Goal: Information Seeking & Learning: Check status

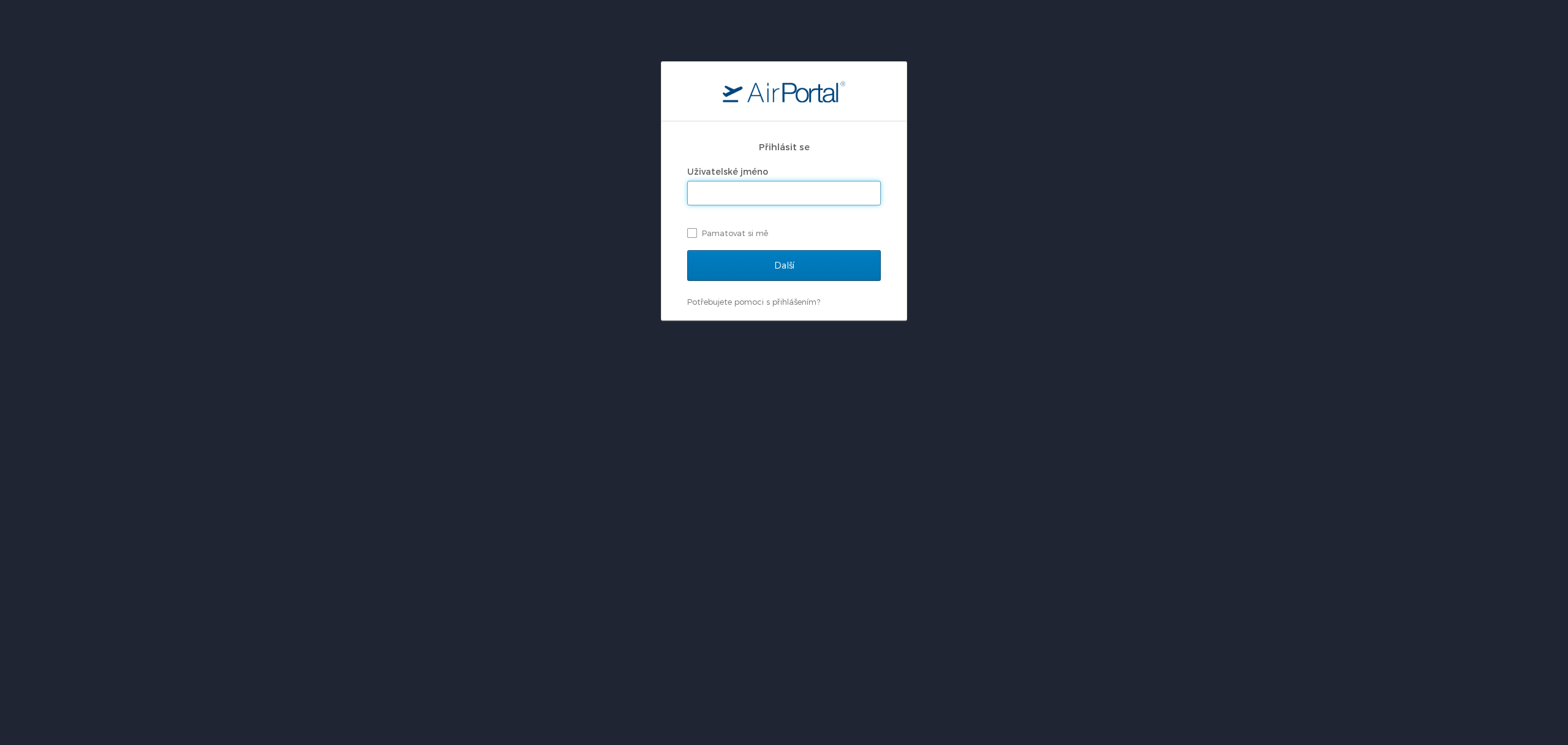
click at [830, 193] on input "Uživatelské jméno" at bounding box center [784, 193] width 192 height 23
click at [830, 192] on input "Uživatelské jméno" at bounding box center [784, 193] width 192 height 23
type input "martin.beranek@shipmonk.com"
click at [746, 229] on label "Pamatovat si mě" at bounding box center [784, 233] width 194 height 18
click at [696, 229] on input "Pamatovat si mě" at bounding box center [692, 232] width 8 height 8
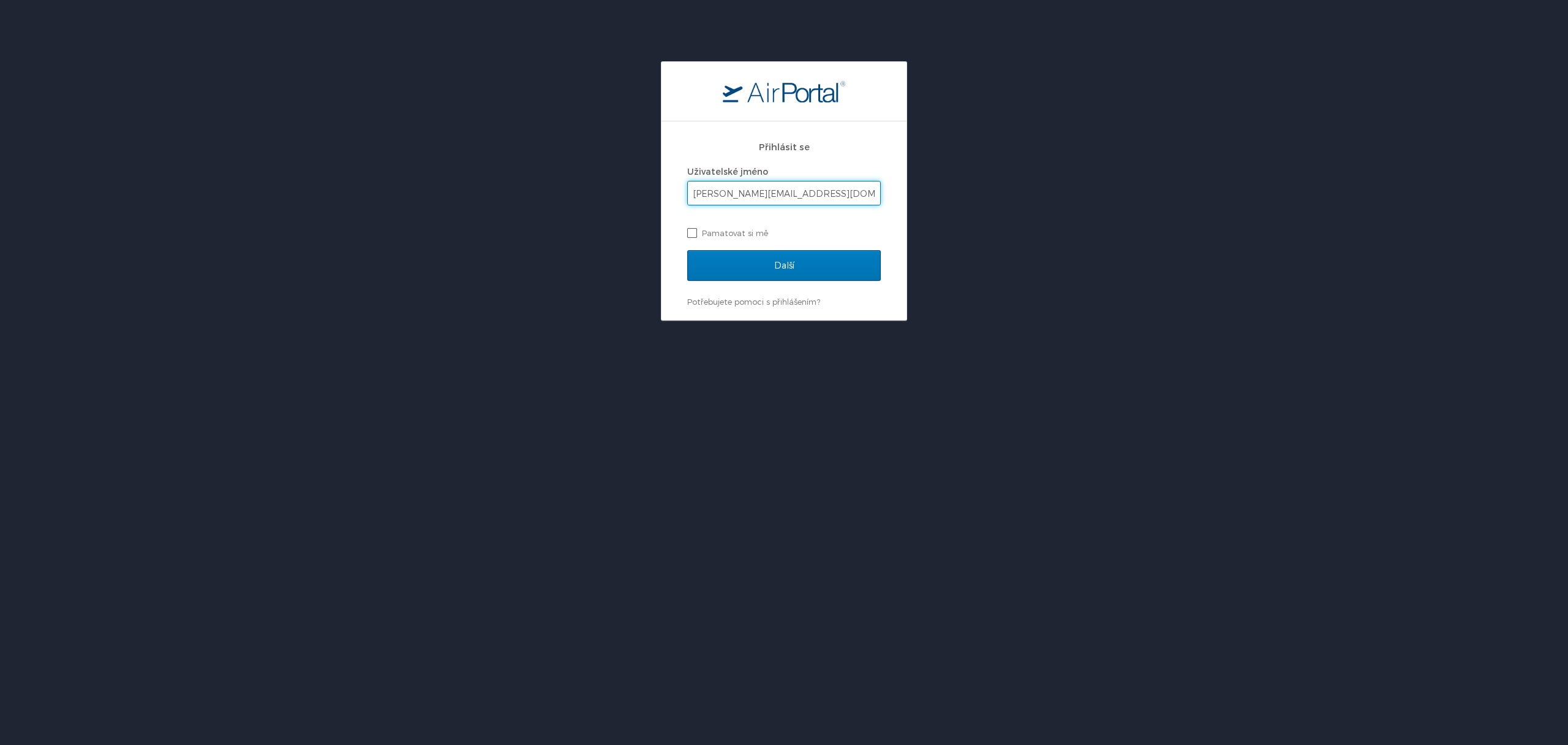
checkbox input "true"
click at [754, 261] on input "Další" at bounding box center [784, 265] width 194 height 31
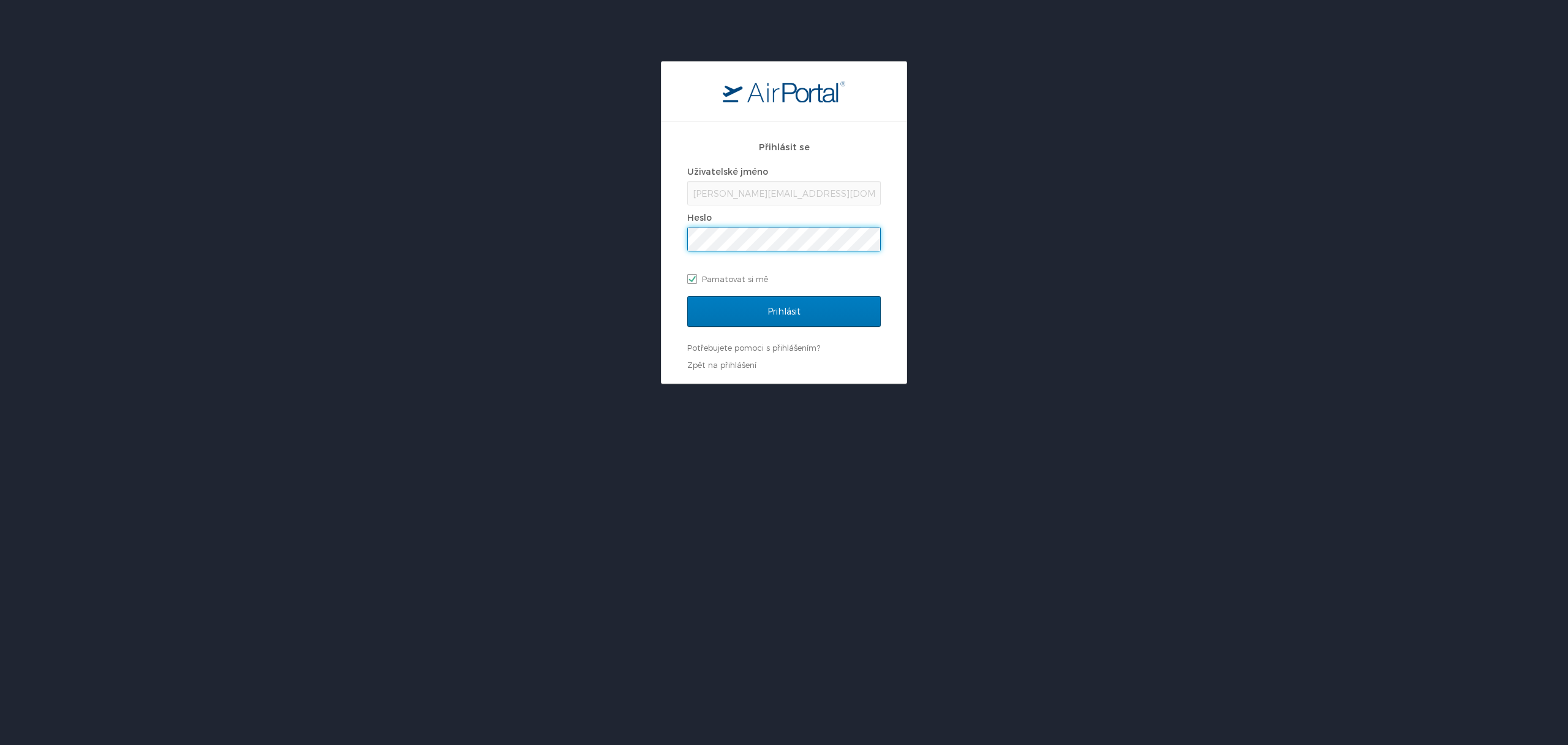
click at [687, 296] on input "Prihlásit" at bounding box center [784, 311] width 194 height 31
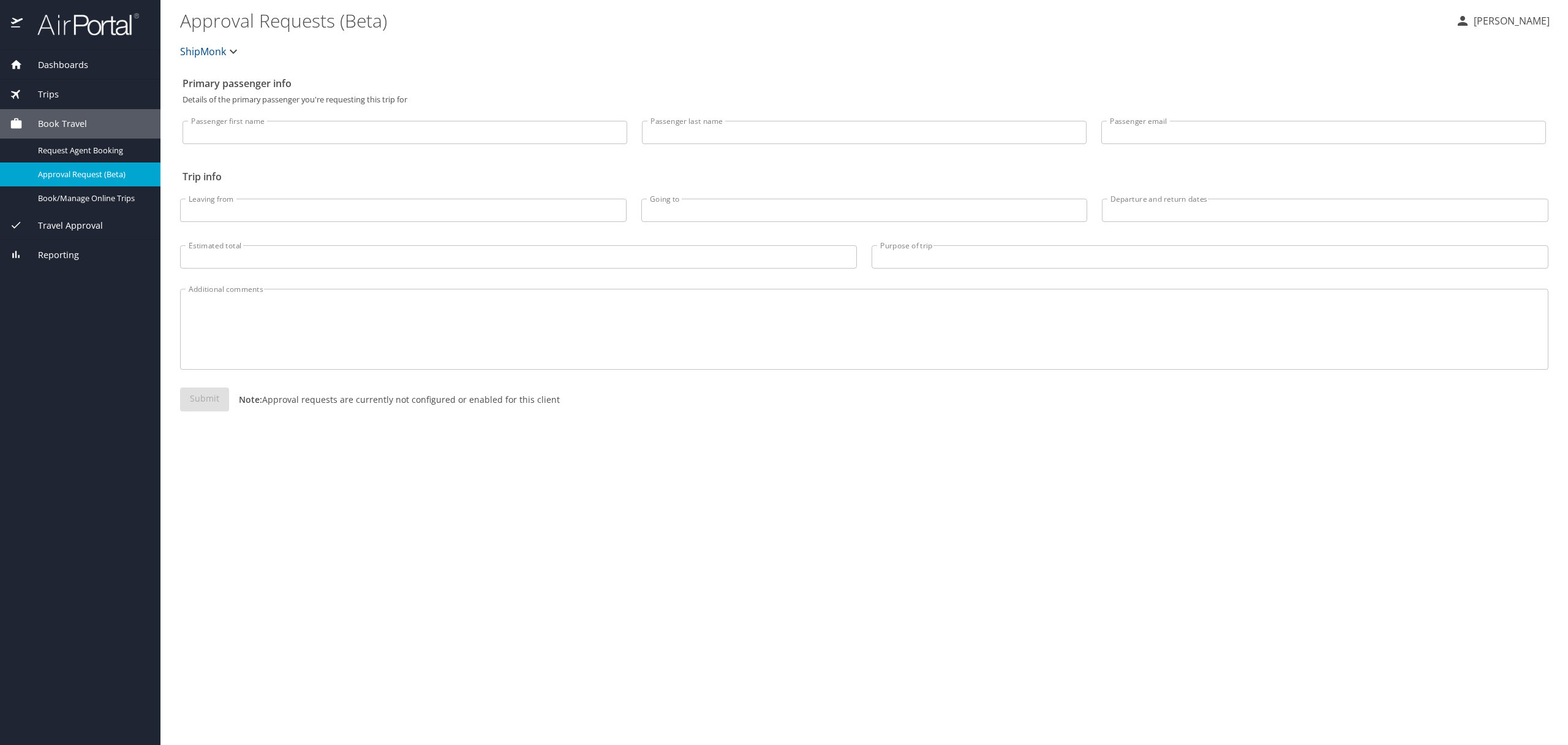
click at [69, 96] on div "Trips" at bounding box center [80, 95] width 141 height 14
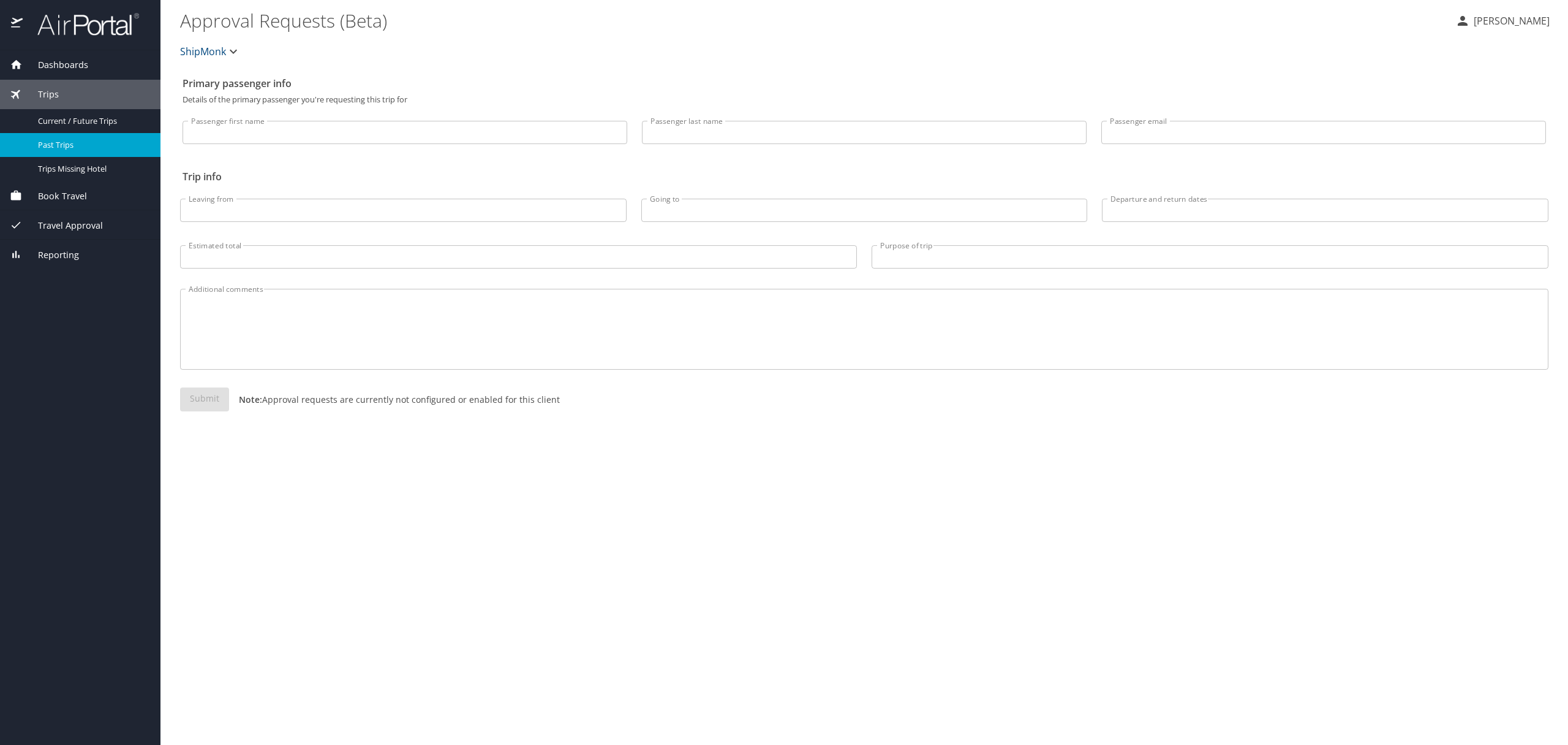
click at [80, 146] on span "Past Trips" at bounding box center [92, 145] width 108 height 12
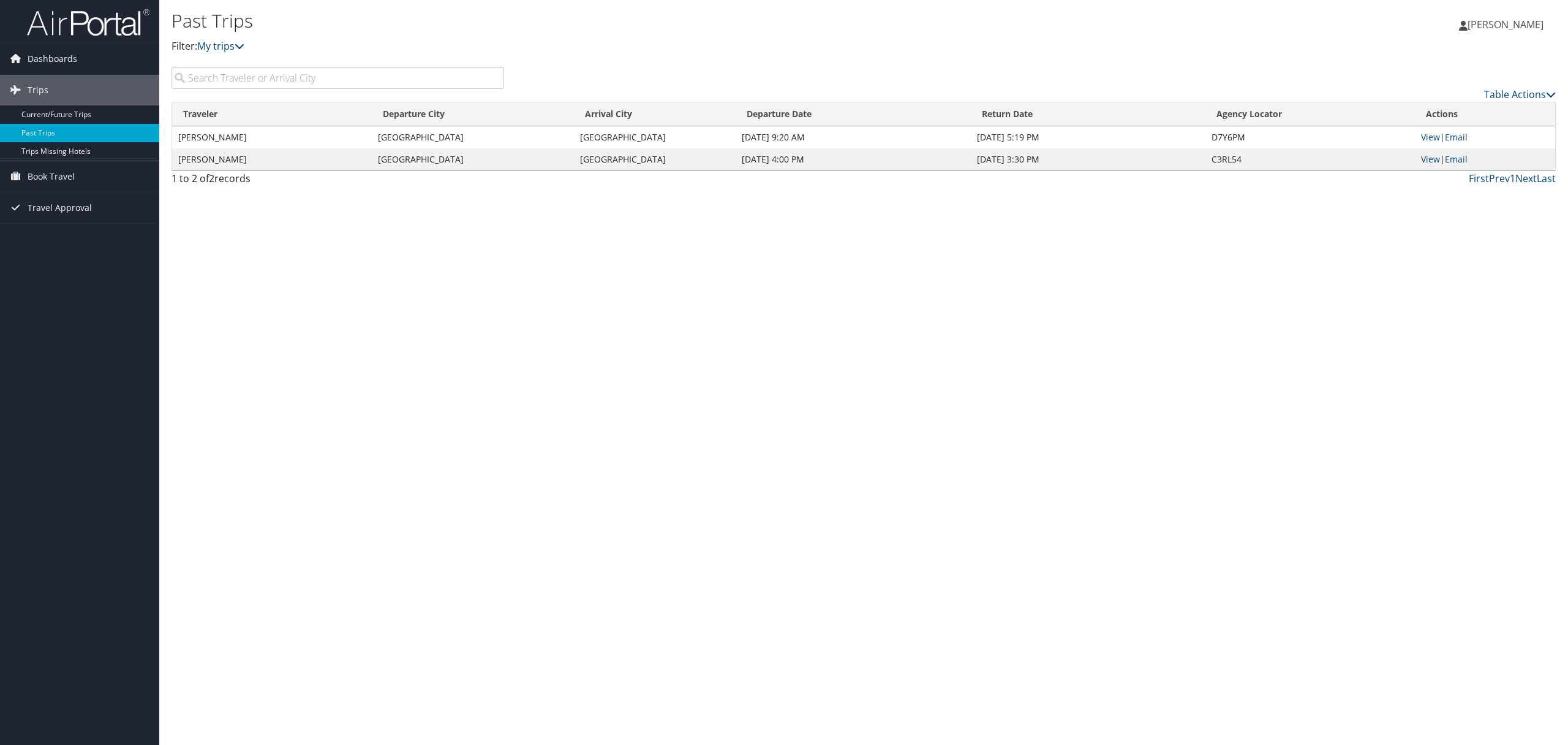
drag, startPoint x: 384, startPoint y: 165, endPoint x: 472, endPoint y: 159, distance: 88.2
click at [453, 160] on td "Newark" at bounding box center [473, 159] width 202 height 22
drag, startPoint x: 590, startPoint y: 159, endPoint x: 643, endPoint y: 161, distance: 53.0
click at [623, 161] on td "Newark" at bounding box center [655, 159] width 162 height 22
drag, startPoint x: 644, startPoint y: 161, endPoint x: 641, endPoint y: 167, distance: 6.7
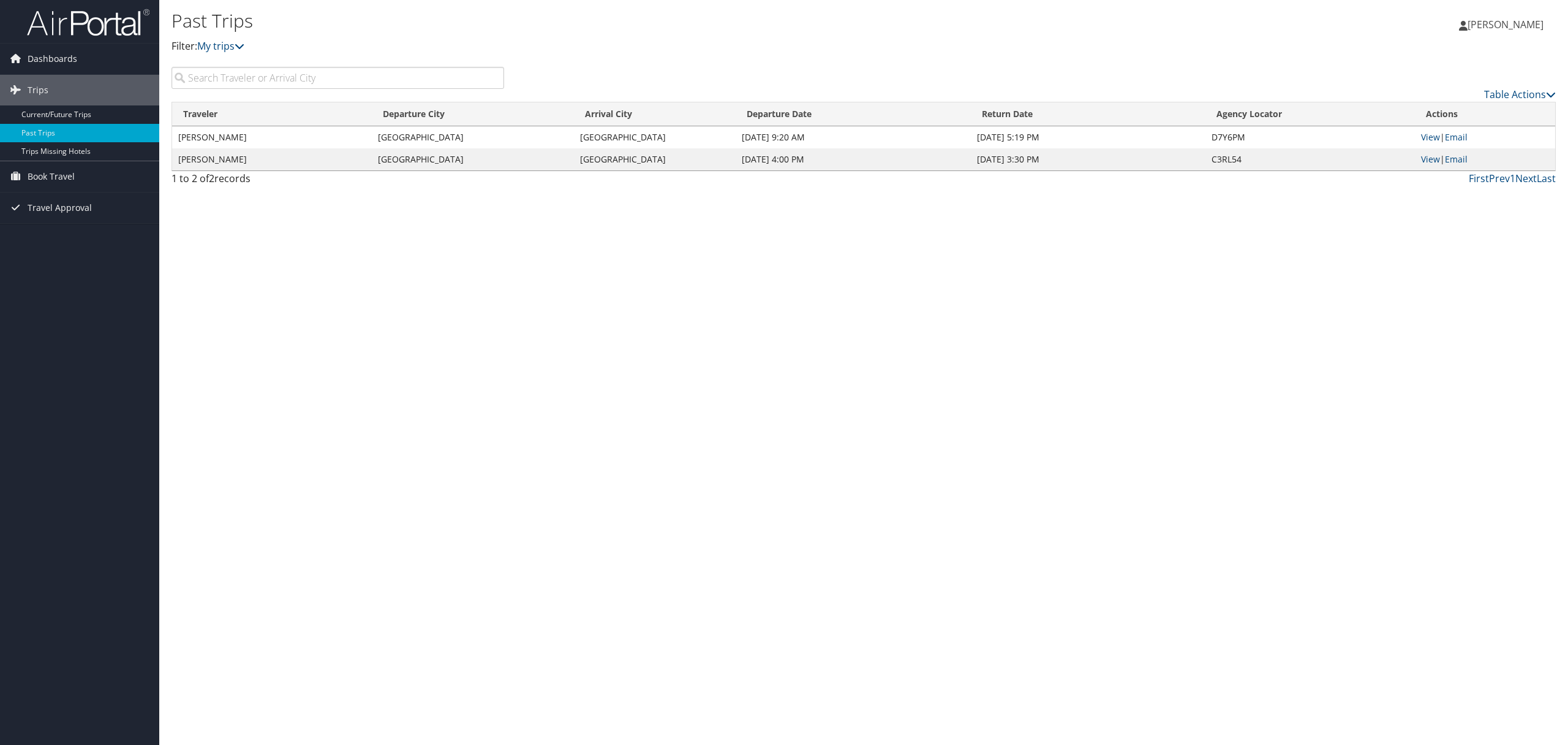
click at [640, 167] on td "Newark" at bounding box center [655, 159] width 162 height 22
click at [642, 165] on td "Newark" at bounding box center [655, 159] width 162 height 22
drag, startPoint x: 392, startPoint y: 162, endPoint x: 536, endPoint y: 167, distance: 144.1
click at [502, 166] on td "Newark" at bounding box center [473, 159] width 202 height 22
drag, startPoint x: 603, startPoint y: 167, endPoint x: 736, endPoint y: 160, distance: 133.2
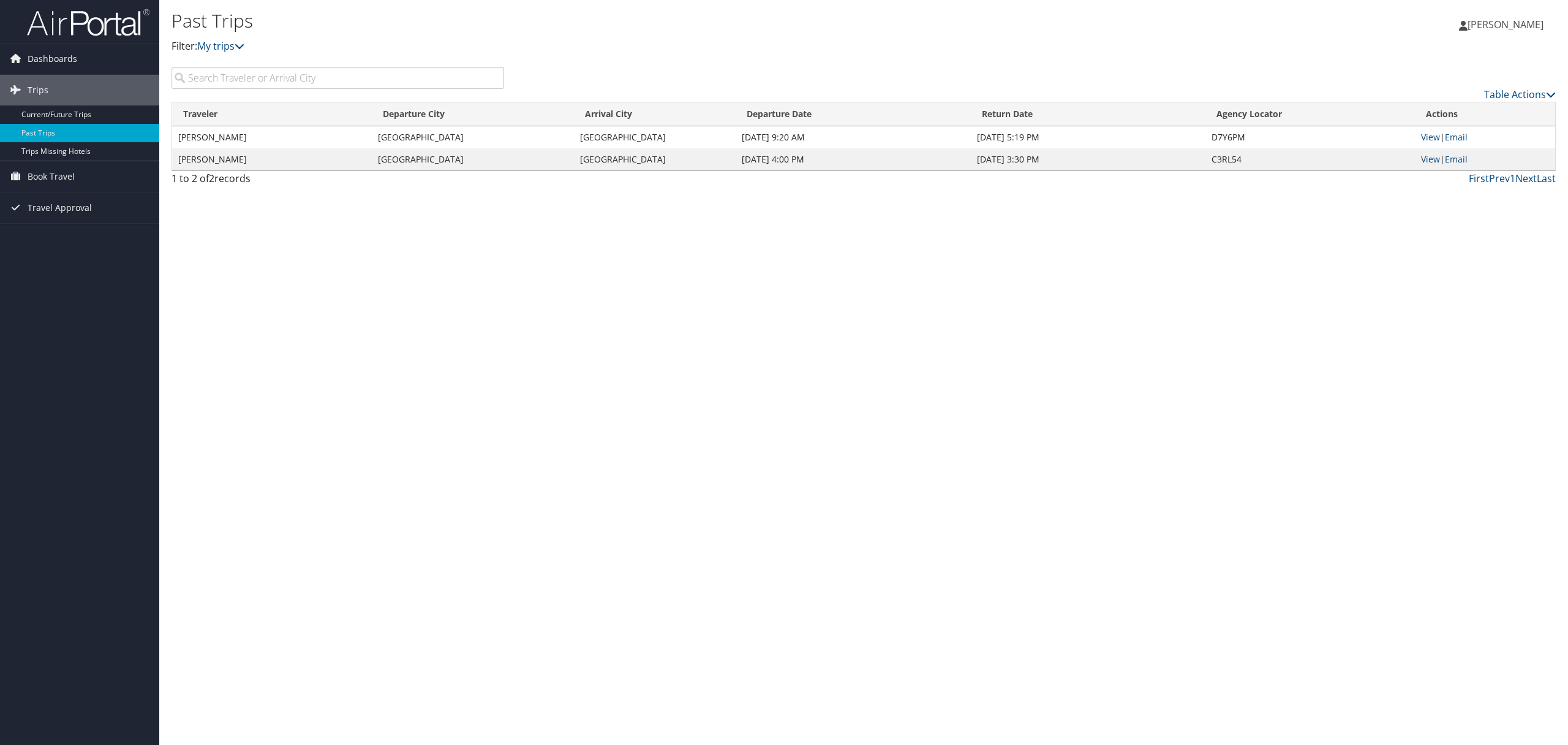
click at [733, 160] on td "Newark" at bounding box center [655, 159] width 162 height 22
click at [947, 212] on div "Past Trips Filter: My trips Martin Beránek Martin Beránek My Settings Travel Ag…" at bounding box center [864, 372] width 1409 height 745
click at [1431, 141] on link "View" at bounding box center [1431, 137] width 19 height 12
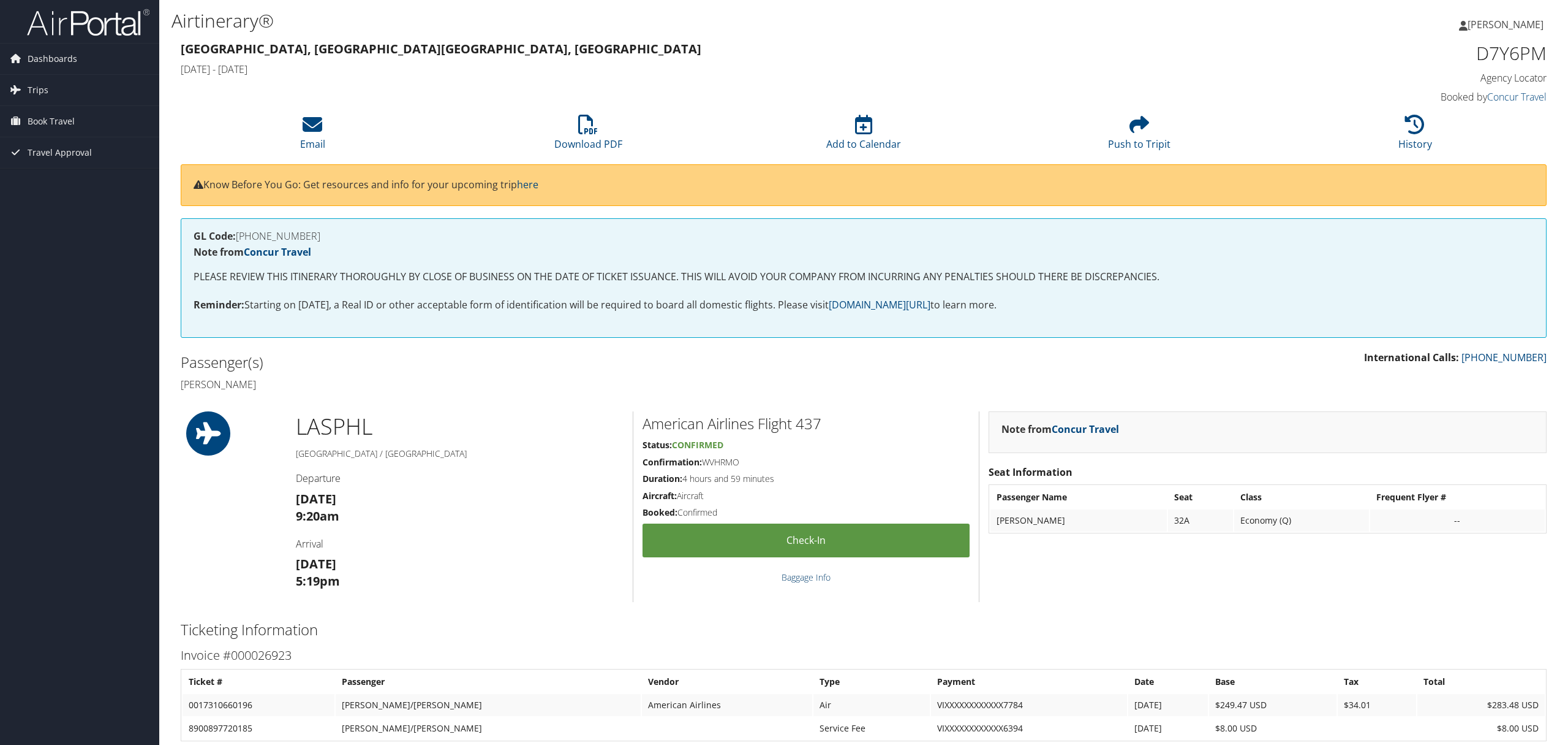
click at [823, 574] on link "Baggage Info" at bounding box center [806, 577] width 49 height 12
click at [807, 581] on link "Baggage Info" at bounding box center [806, 577] width 49 height 12
click at [1507, 28] on span "[PERSON_NAME]" at bounding box center [1506, 24] width 76 height 14
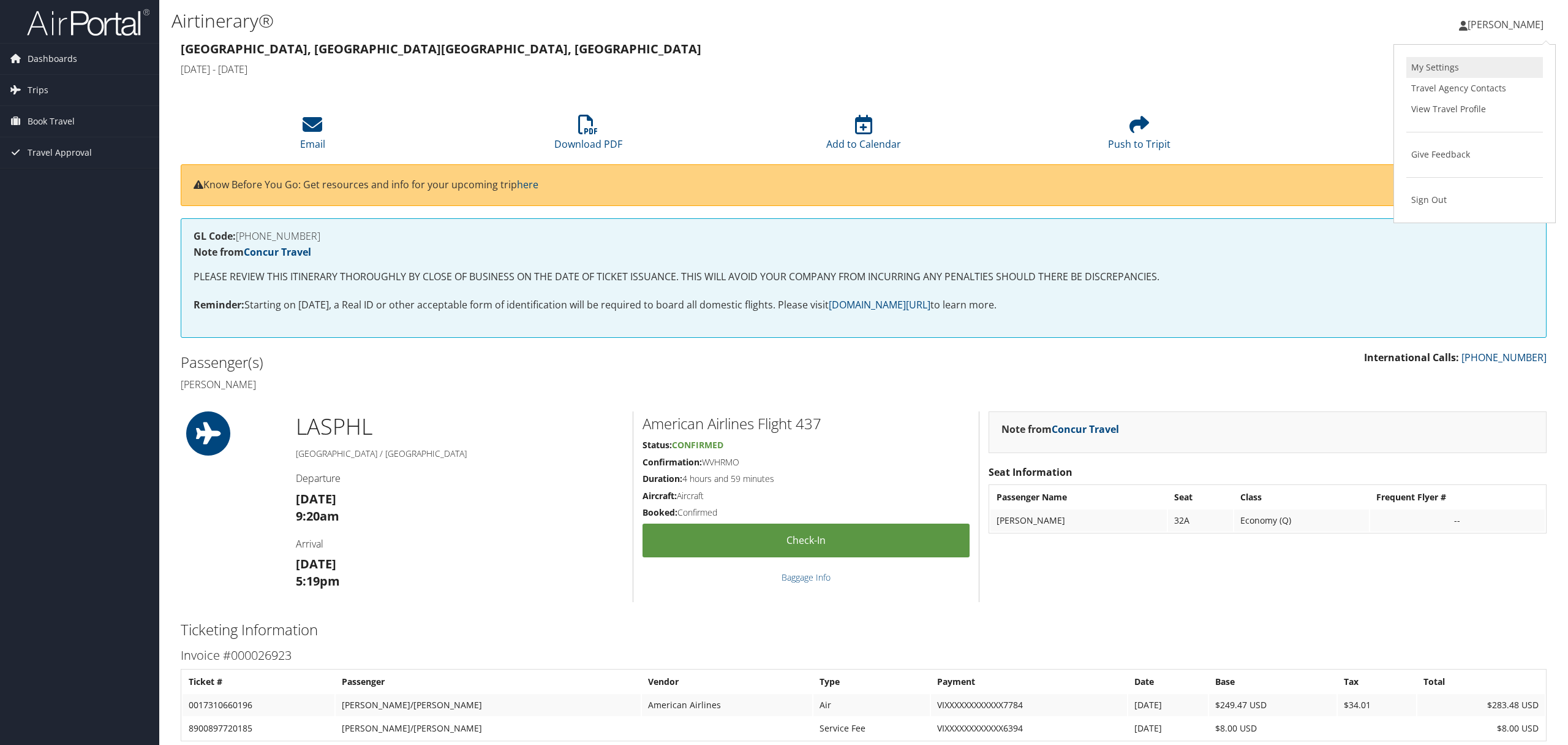
click at [1454, 66] on link "My Settings" at bounding box center [1475, 67] width 137 height 21
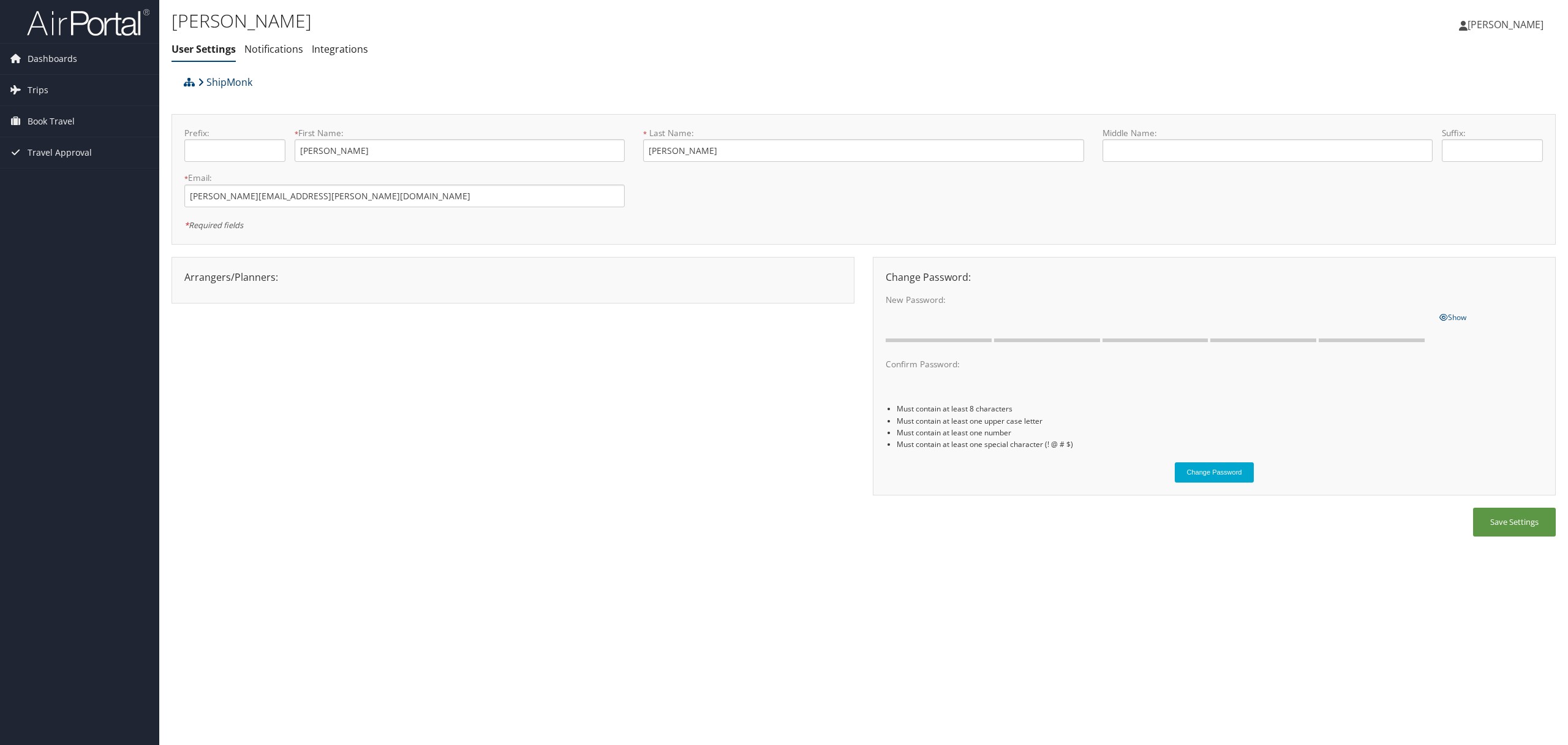
click at [231, 81] on link "ShipMonk" at bounding box center [225, 82] width 54 height 24
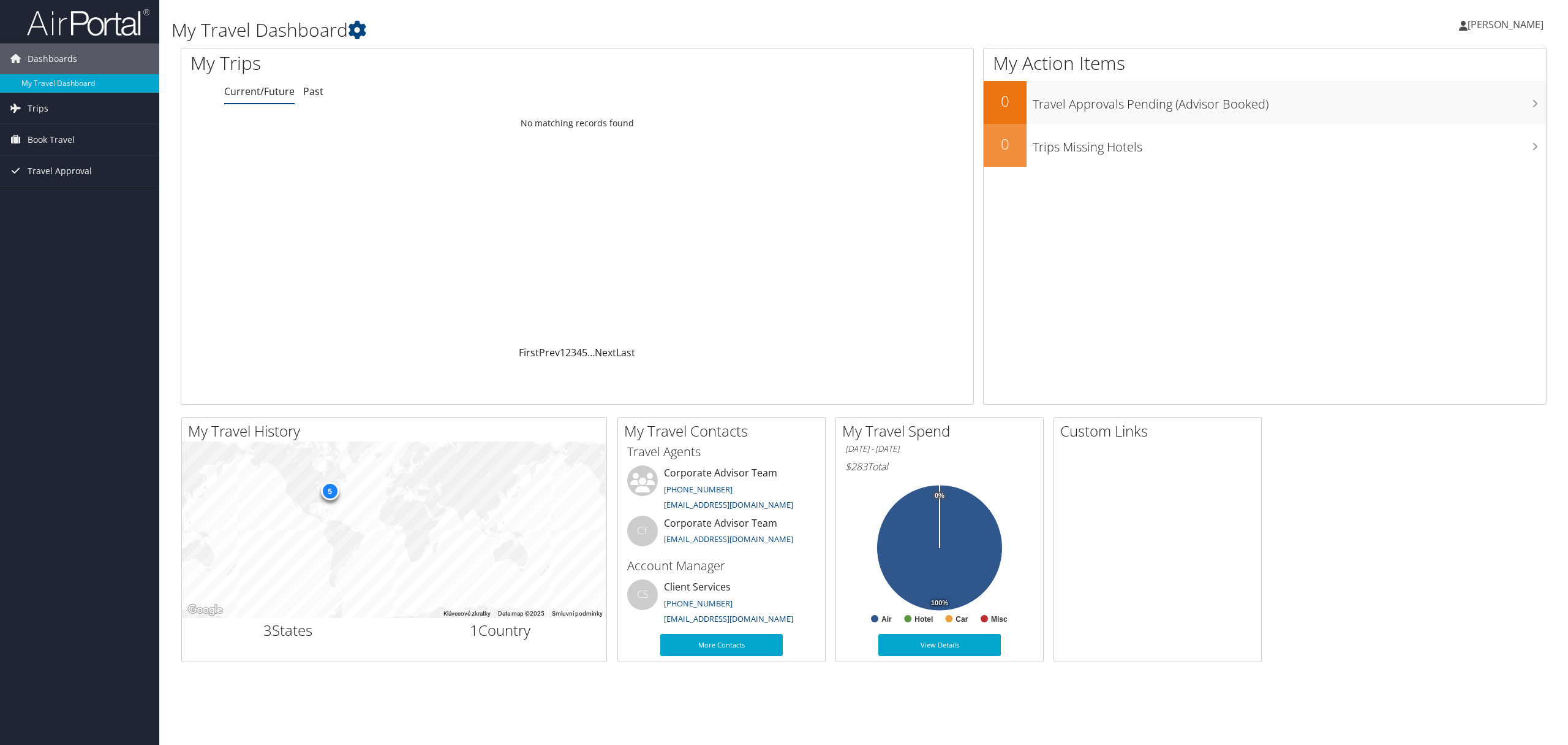
click at [1518, 24] on span "[PERSON_NAME]" at bounding box center [1506, 24] width 76 height 14
click at [1473, 107] on link "View Travel Profile" at bounding box center [1475, 109] width 137 height 21
